Goal: Task Accomplishment & Management: Complete application form

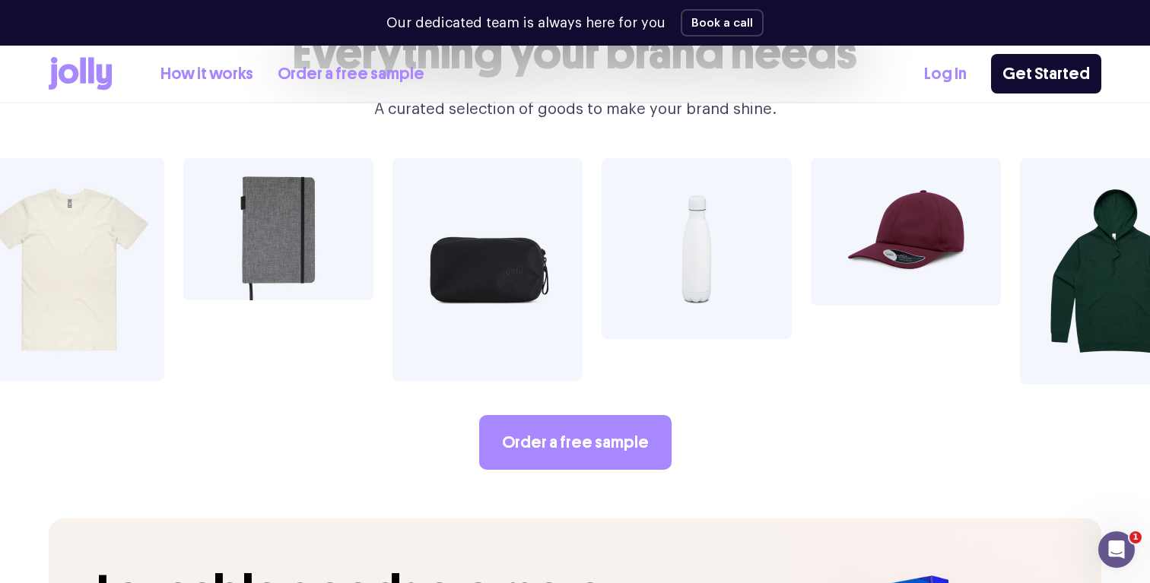
scroll to position [2643, 0]
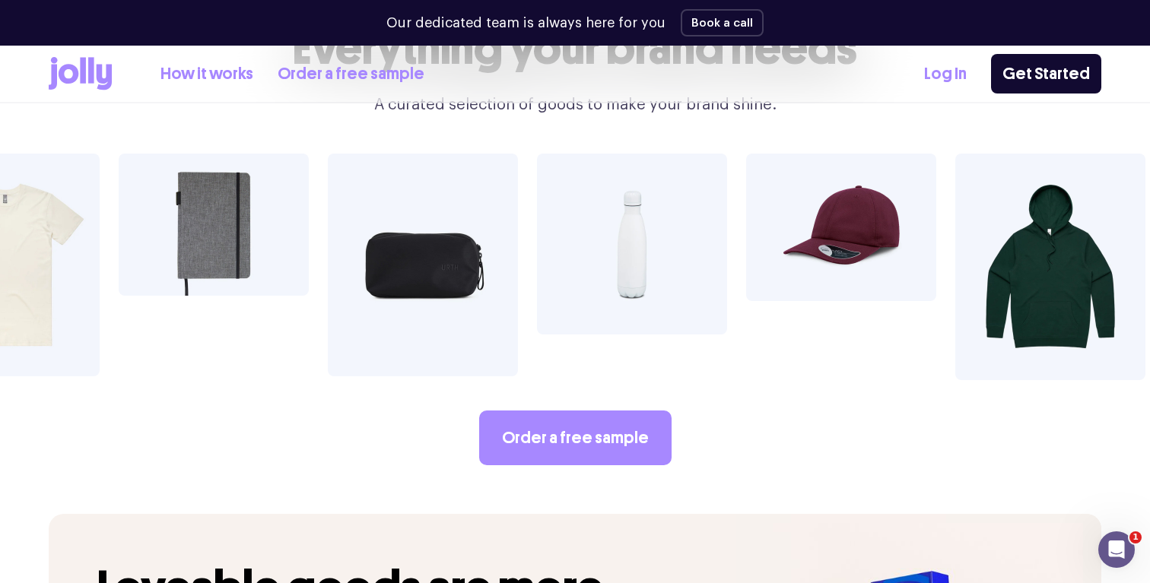
click at [638, 207] on img at bounding box center [632, 244] width 190 height 181
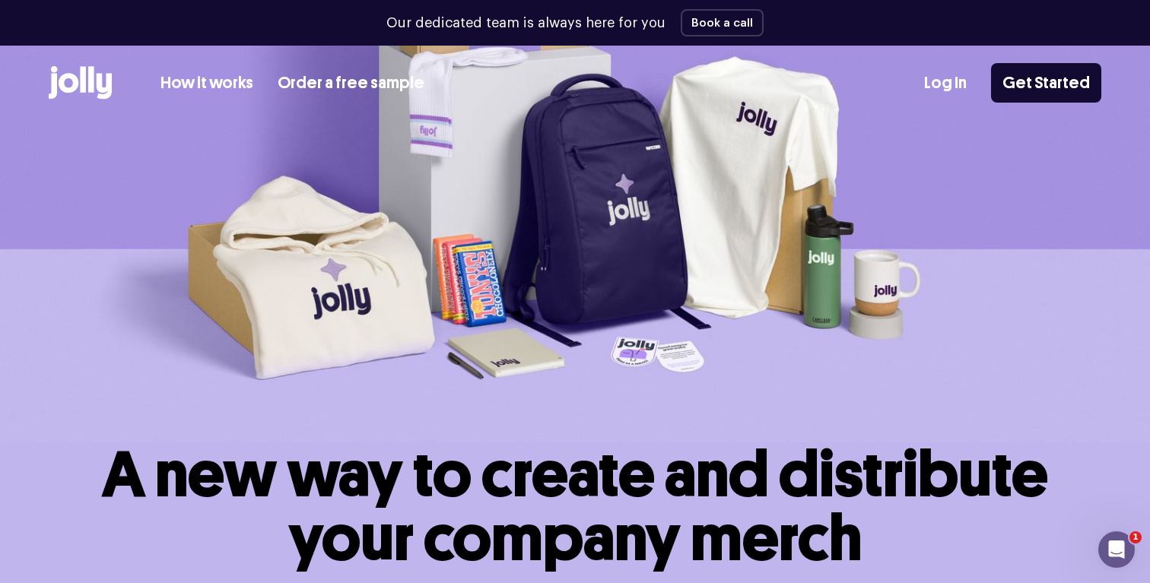
scroll to position [0, 0]
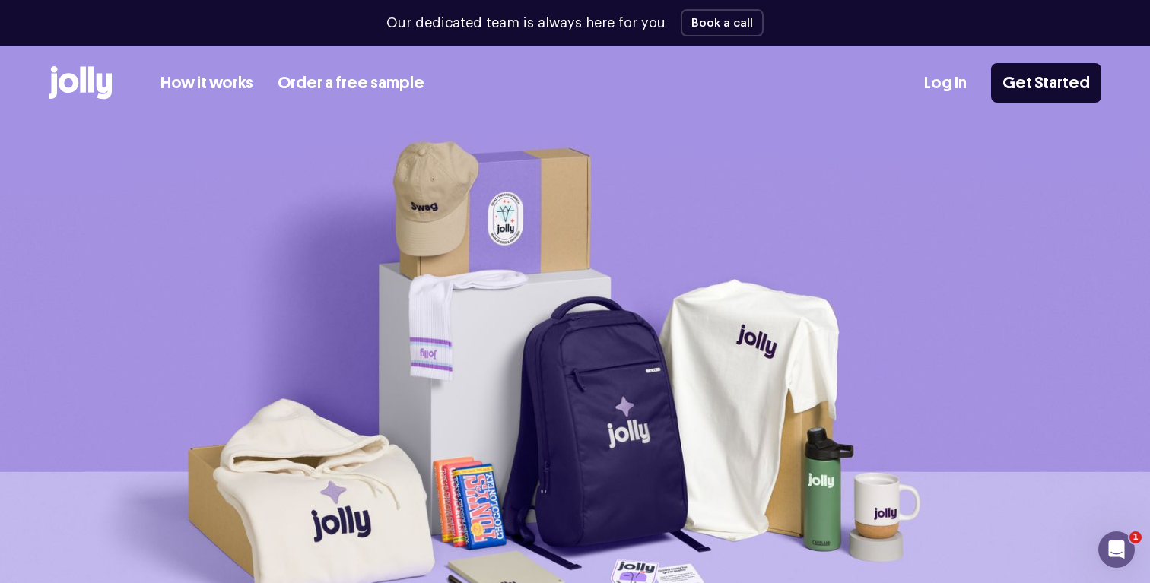
click at [223, 84] on link "How it works" at bounding box center [206, 83] width 93 height 25
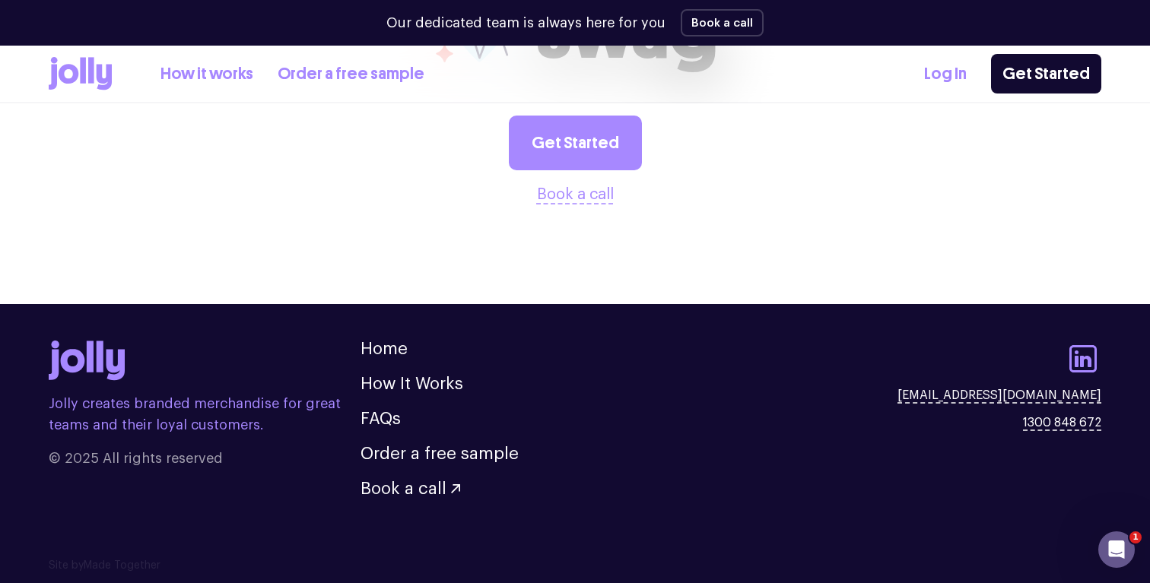
scroll to position [3134, 0]
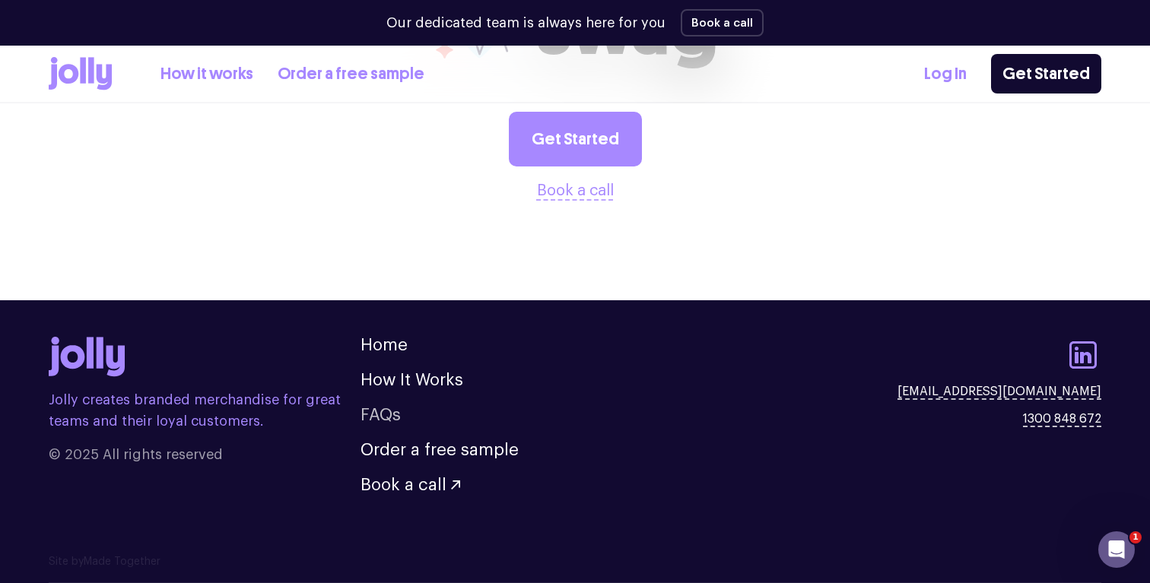
click at [389, 417] on link "FAQs" at bounding box center [381, 415] width 40 height 17
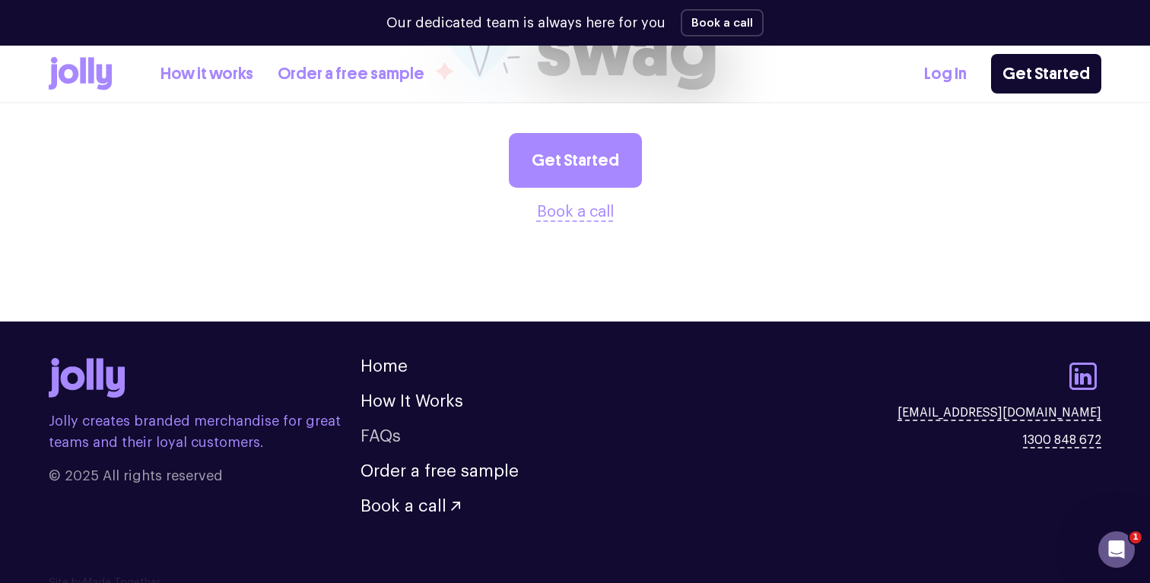
scroll to position [3134, 0]
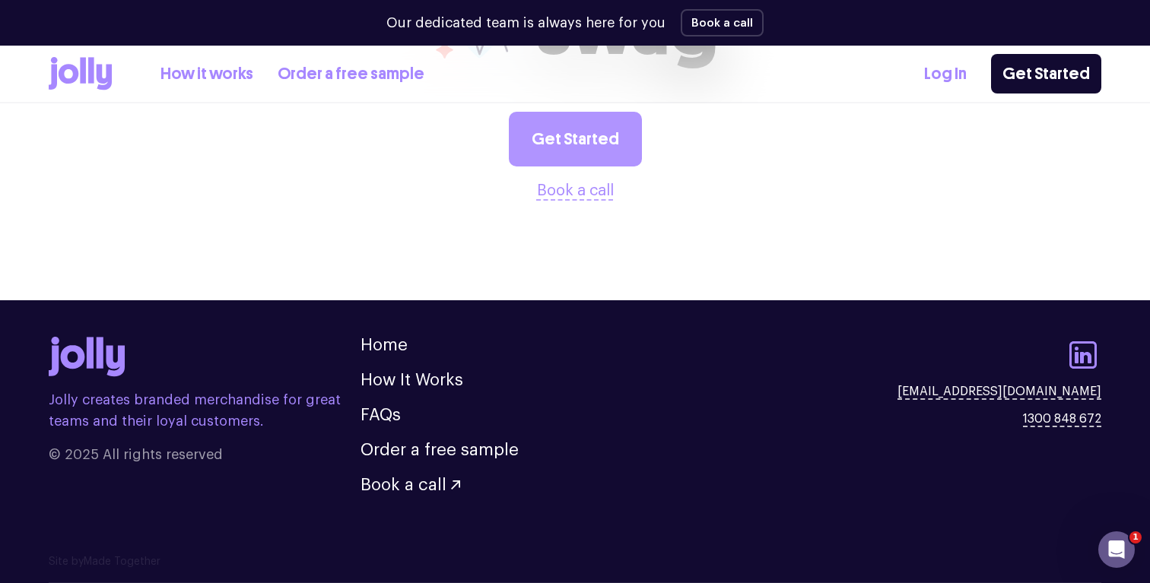
click at [576, 135] on link "Get Started" at bounding box center [575, 139] width 133 height 55
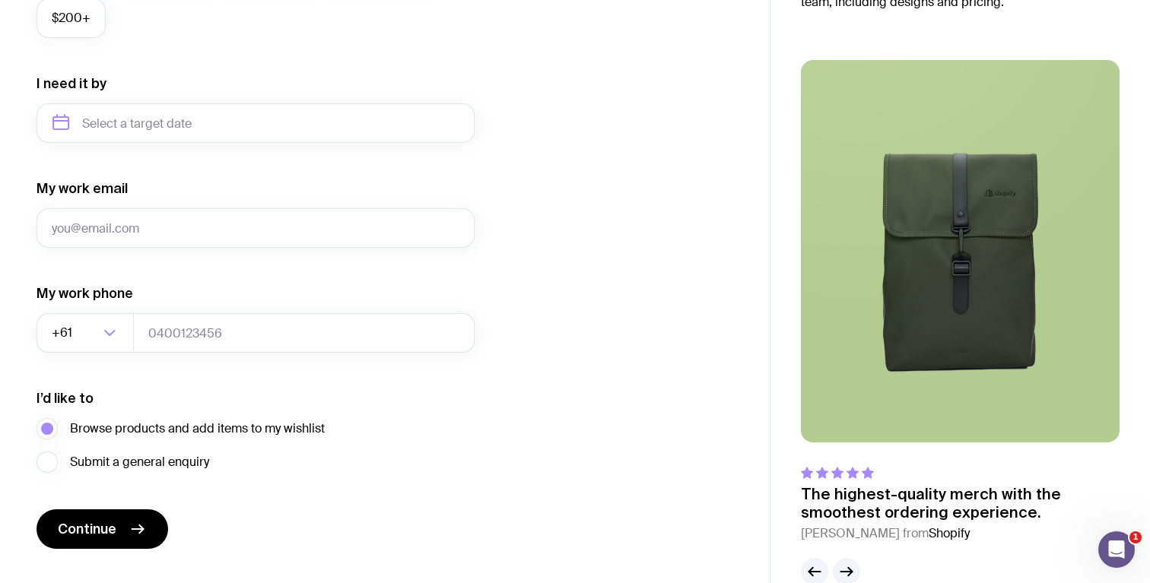
scroll to position [710, 0]
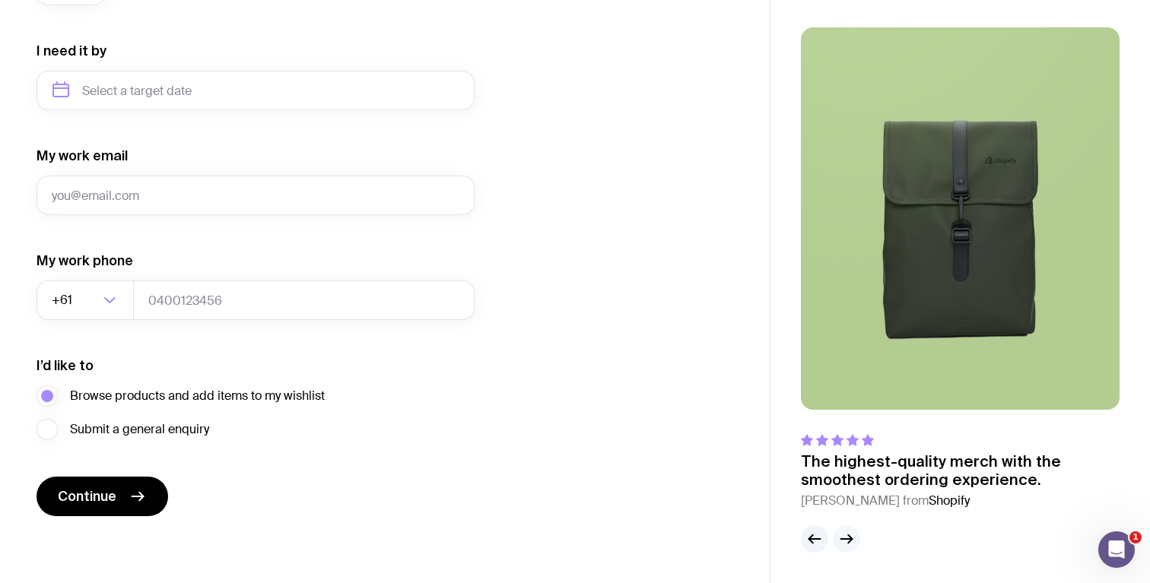
click at [850, 543] on icon "button" at bounding box center [846, 539] width 18 height 18
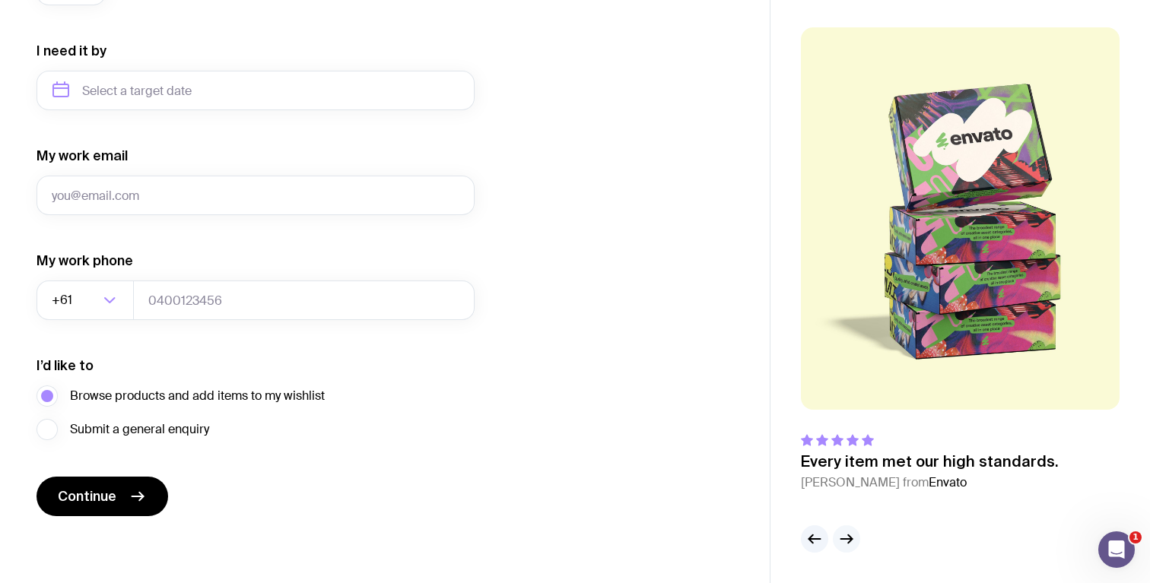
click at [850, 543] on icon "button" at bounding box center [846, 539] width 18 height 18
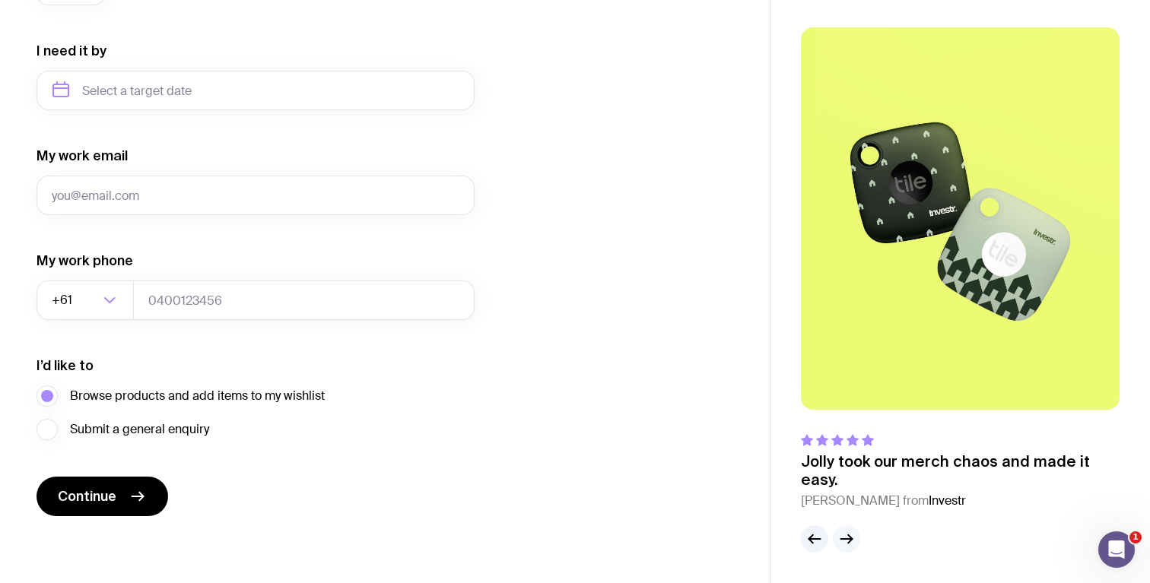
click at [850, 543] on icon "button" at bounding box center [846, 539] width 18 height 18
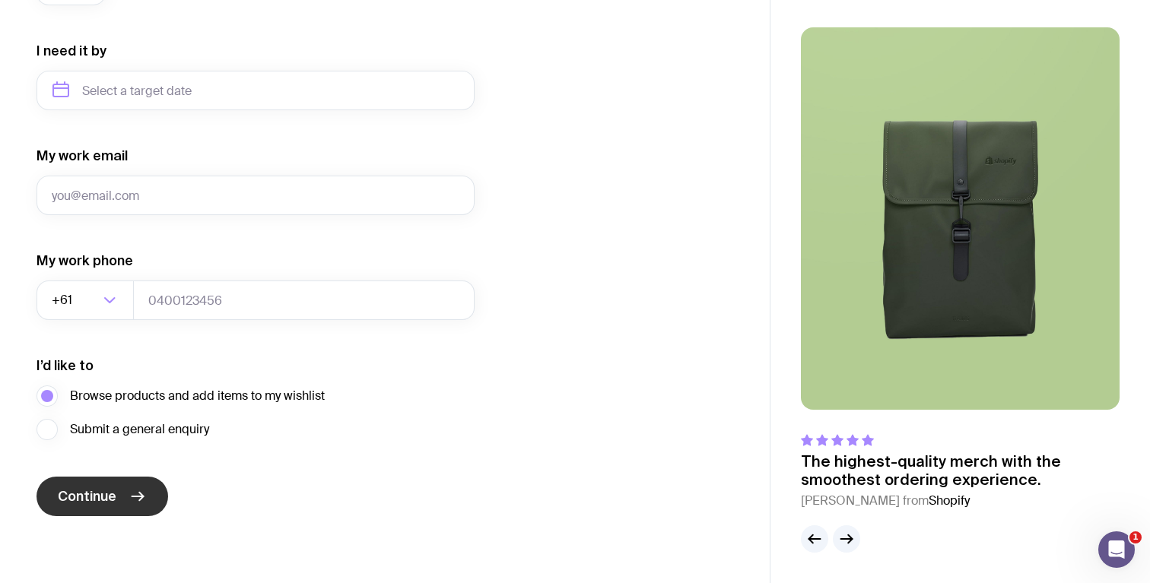
click at [134, 498] on icon "submit" at bounding box center [138, 497] width 18 height 18
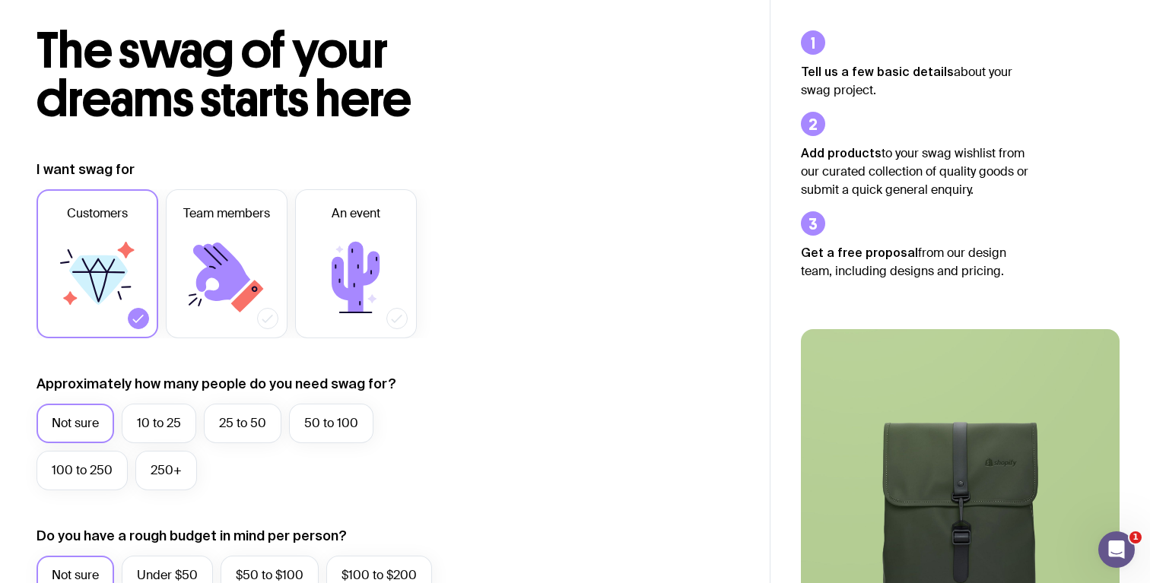
scroll to position [0, 0]
